Goal: Complete application form

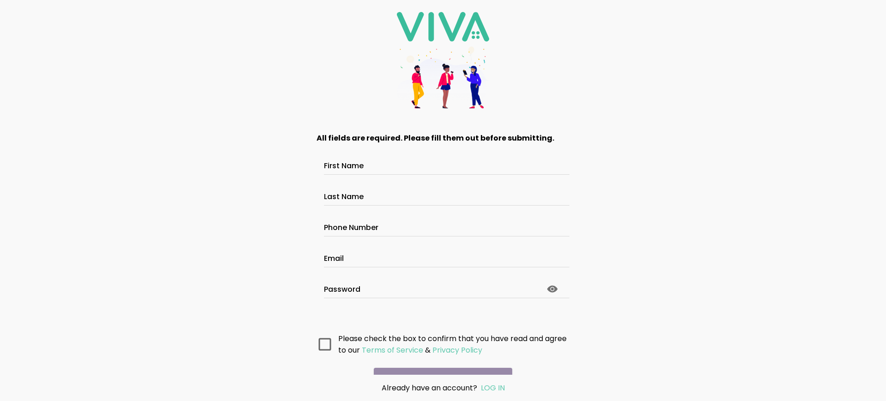
click at [443, 309] on main "All fields are required. Please fill them out before submitting. First Name Las…" at bounding box center [442, 247] width 277 height 255
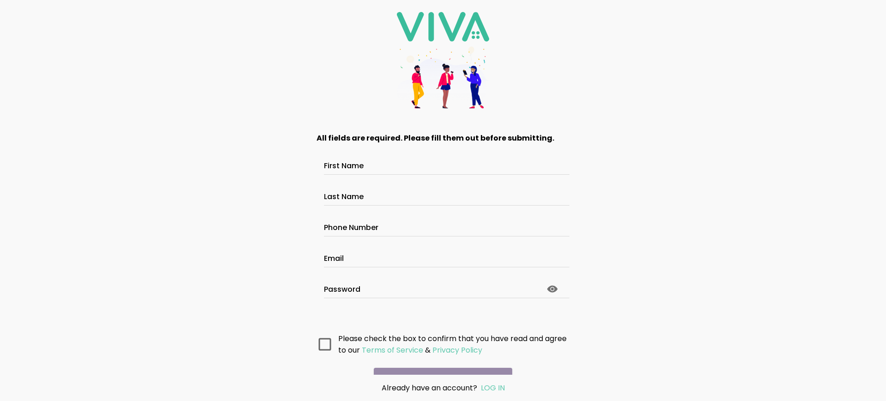
click at [443, 309] on main "All fields are required. Please fill them out before submitting. First Name Las…" at bounding box center [442, 247] width 277 height 255
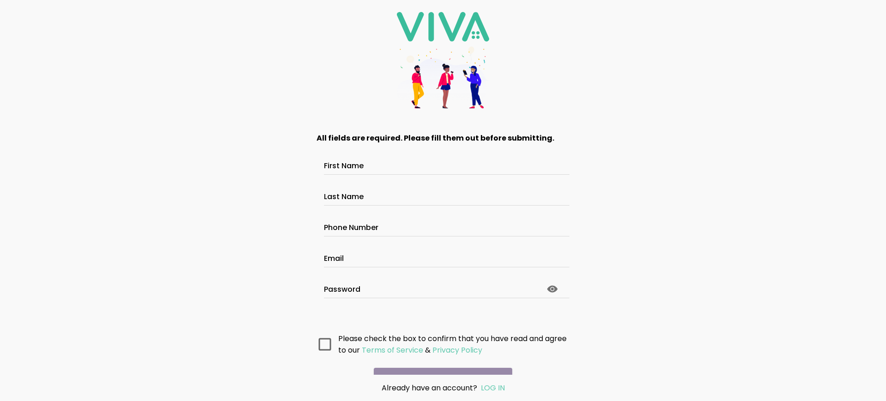
click at [443, 309] on main "All fields are required. Please fill them out before submitting. First Name Las…" at bounding box center [442, 247] width 277 height 255
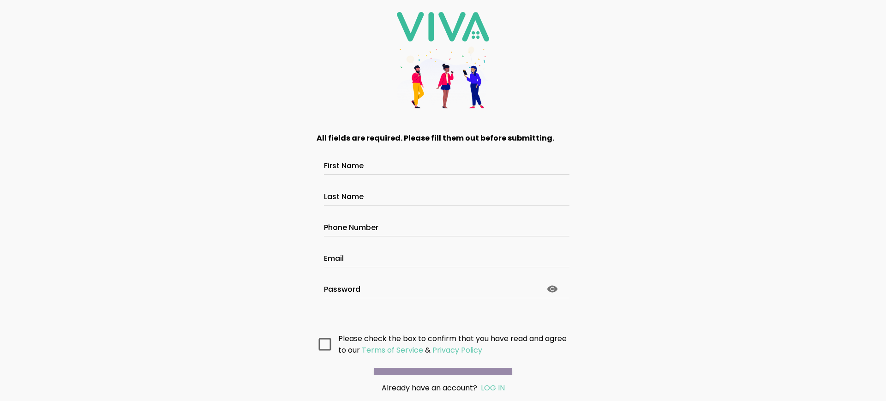
click at [443, 309] on main "All fields are required. Please fill them out before submitting. First Name Las…" at bounding box center [442, 247] width 277 height 255
click at [443, 309] on ion-grid "All fields are required. Please fill them out before submitting. First Name Las…" at bounding box center [443, 244] width 262 height 233
